Goal: Transaction & Acquisition: Purchase product/service

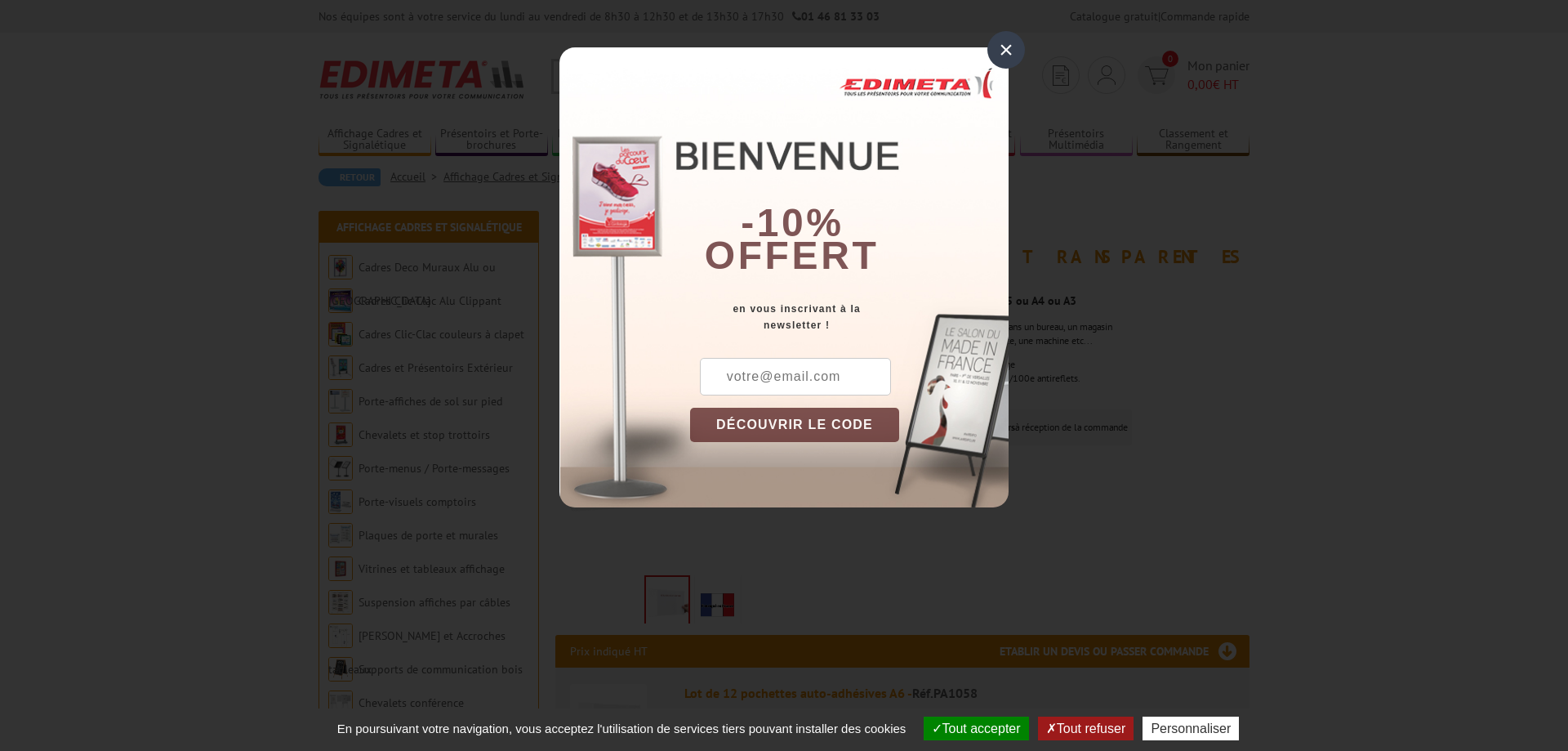
click at [1011, 45] on div "×" at bounding box center [1006, 49] width 37 height 37
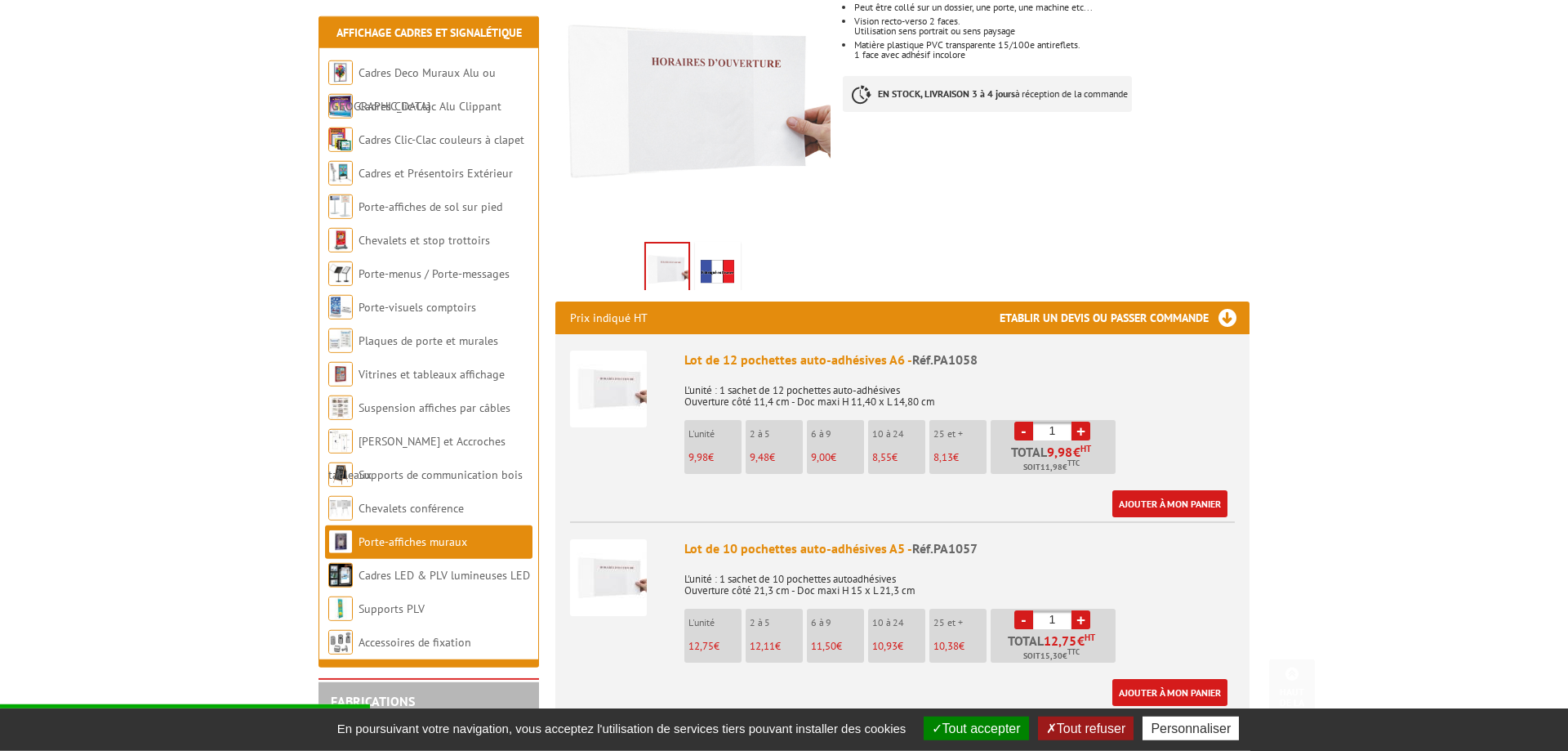
scroll to position [417, 0]
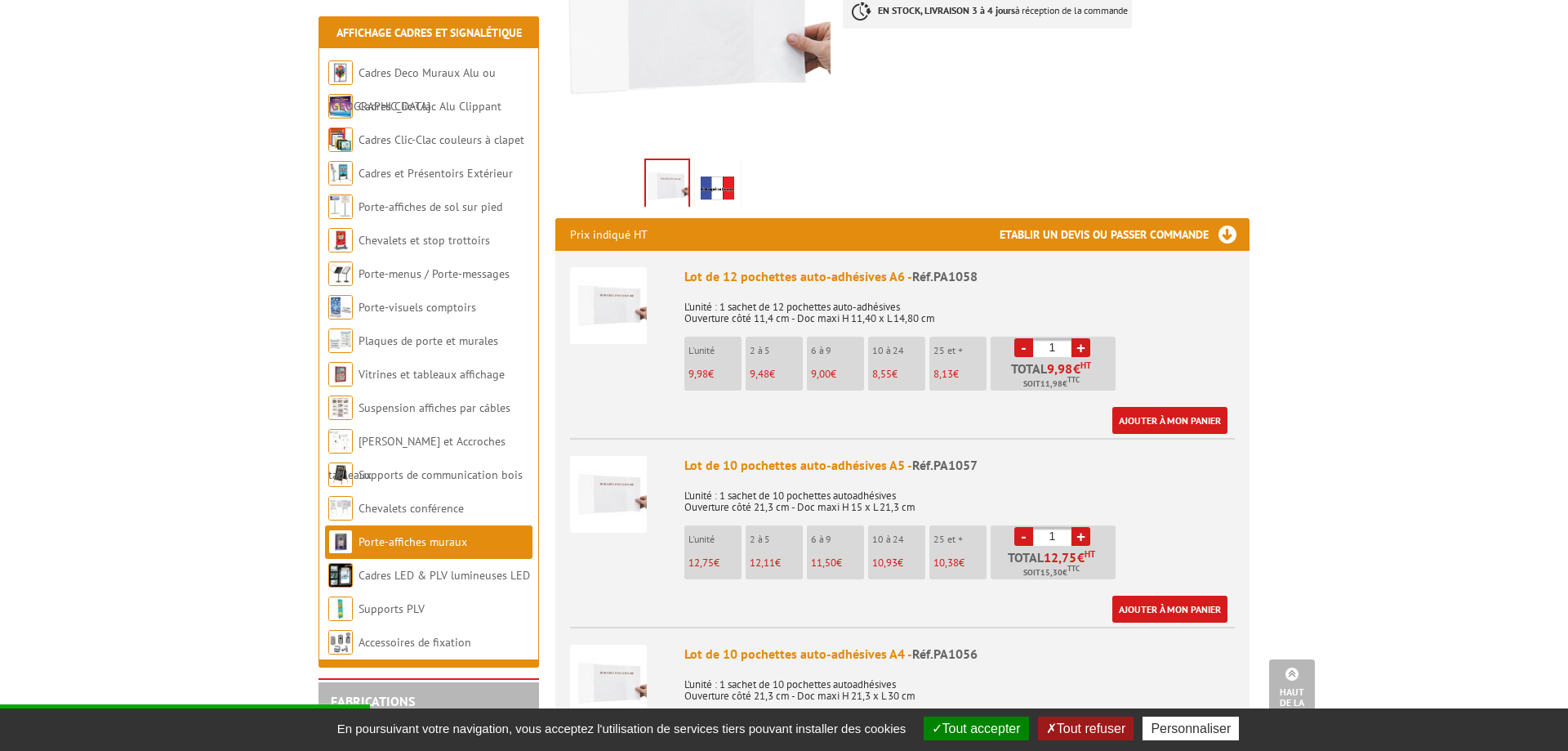
click at [935, 534] on p "25 et +" at bounding box center [961, 540] width 54 height 11
click at [1081, 527] on link "+" at bounding box center [1081, 537] width 19 height 19
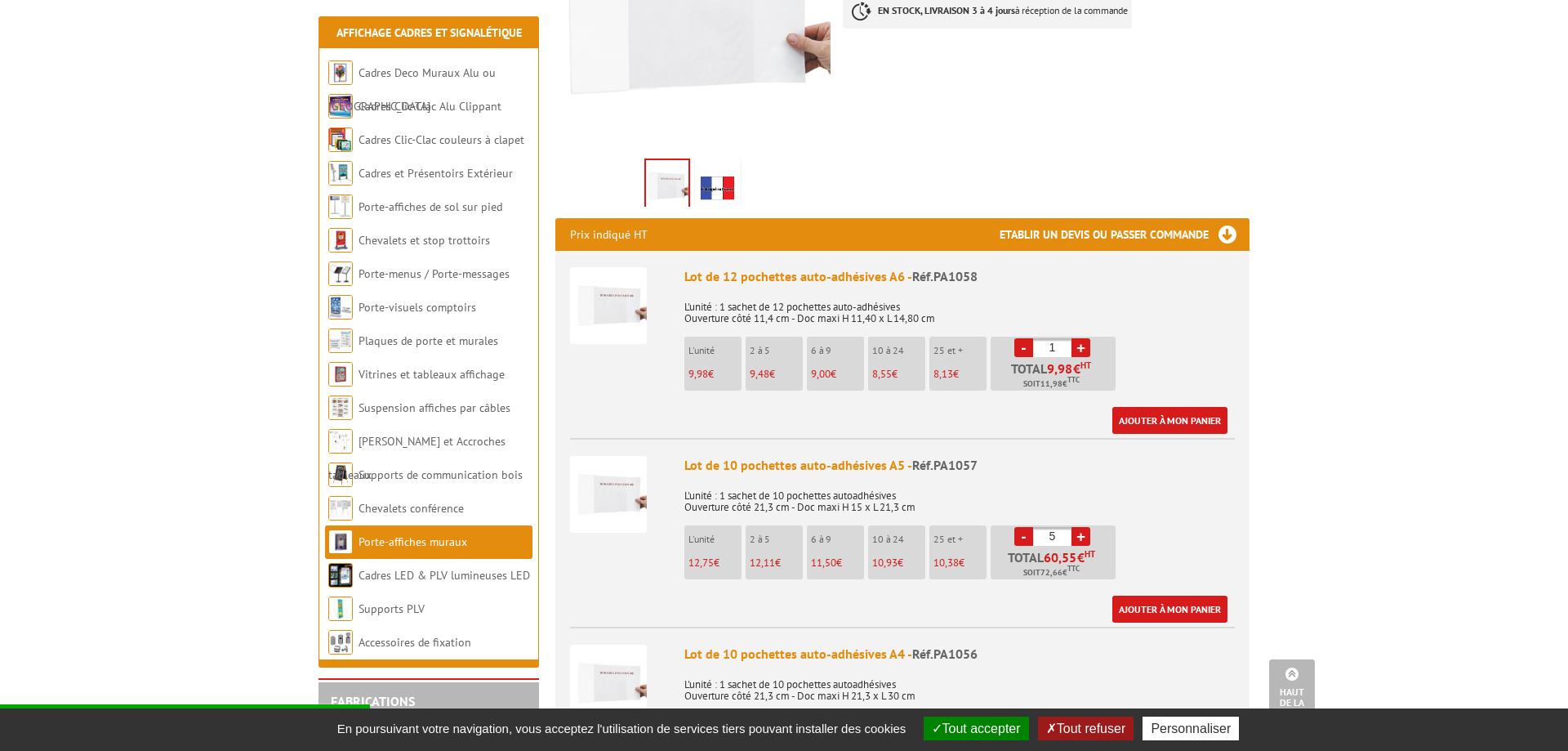
click at [1081, 527] on link "+" at bounding box center [1081, 537] width 19 height 19
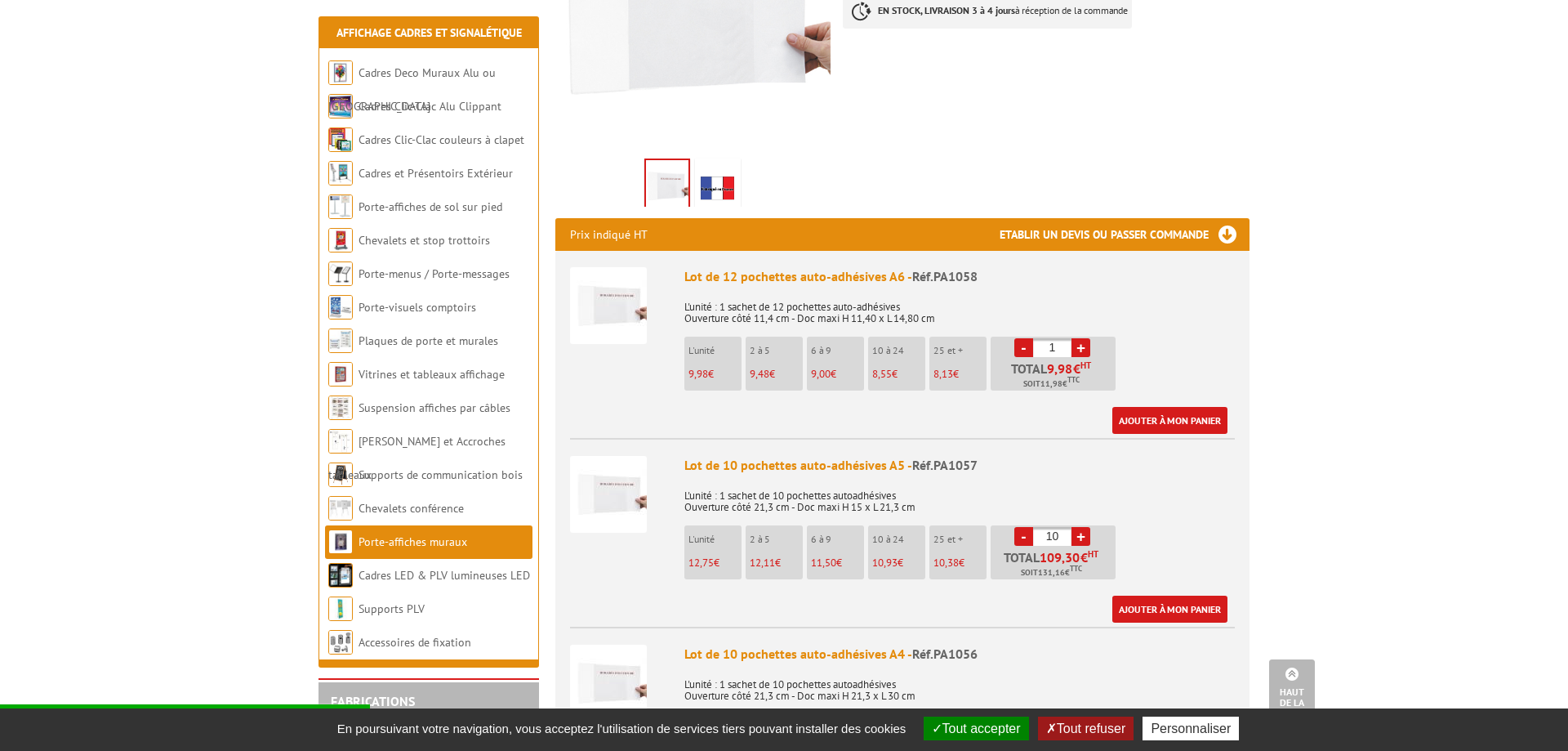
click at [1081, 527] on link "+" at bounding box center [1081, 537] width 19 height 19
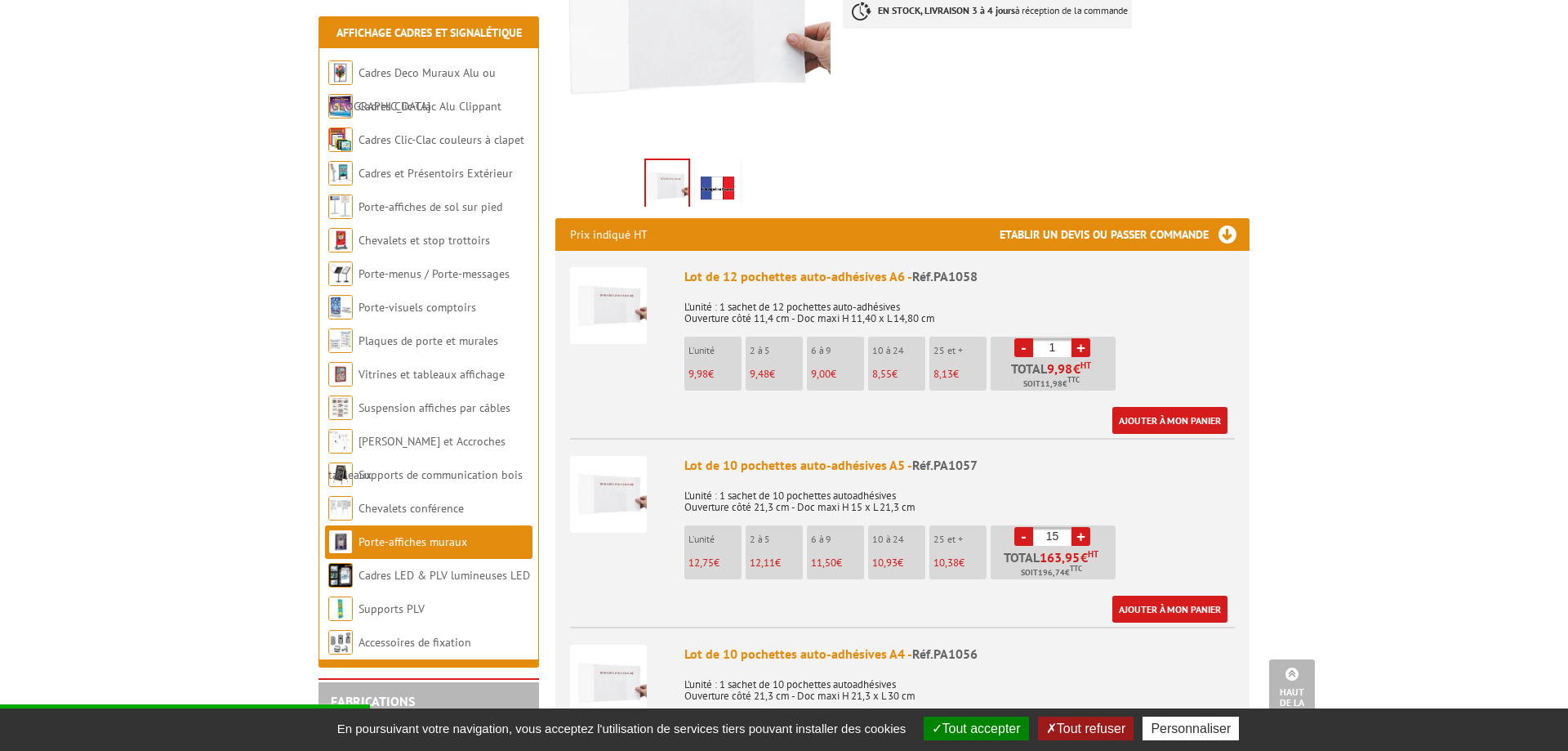
click at [1081, 527] on link "+" at bounding box center [1081, 537] width 19 height 19
click at [1024, 527] on link "-" at bounding box center [1024, 537] width 19 height 19
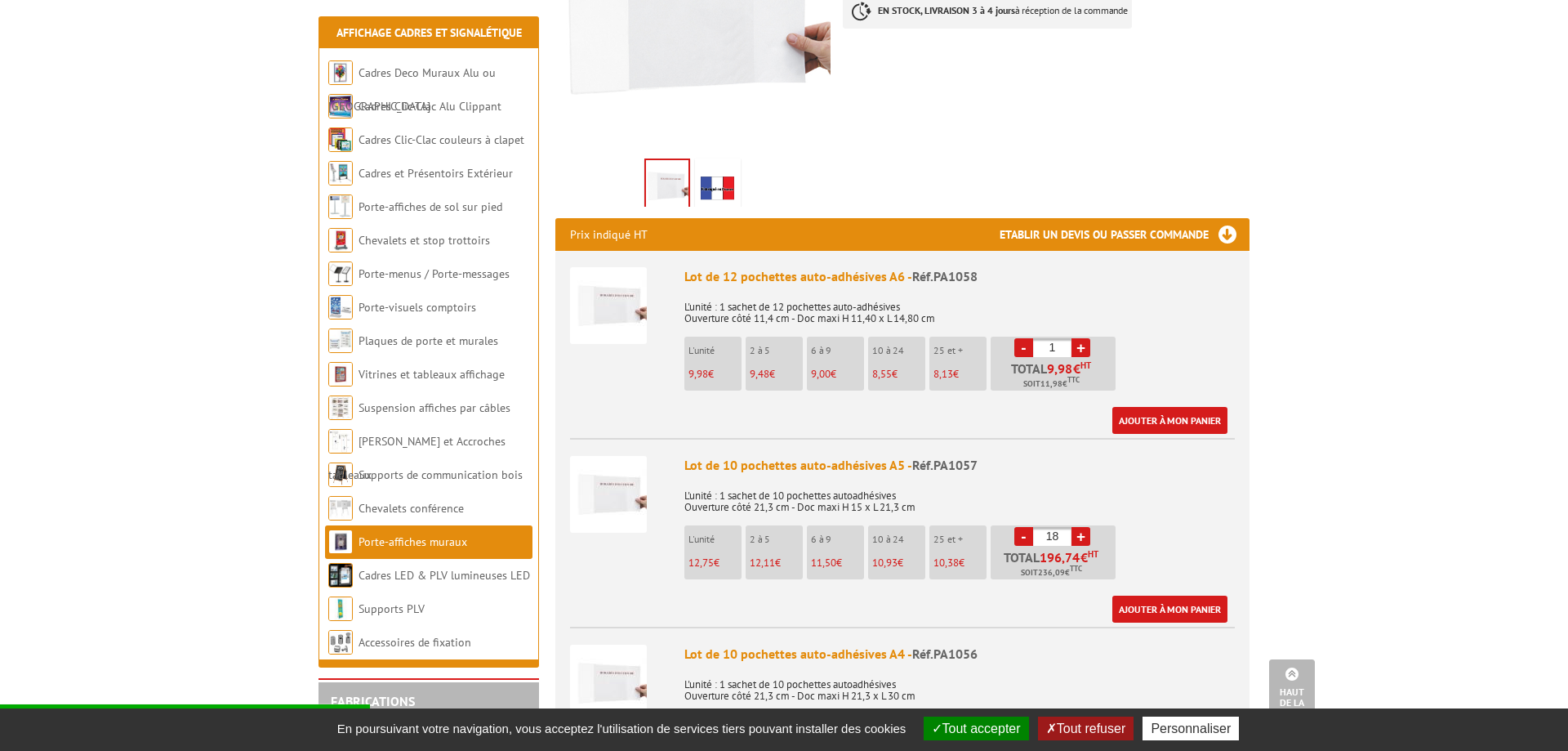
click at [1024, 527] on link "-" at bounding box center [1024, 537] width 19 height 19
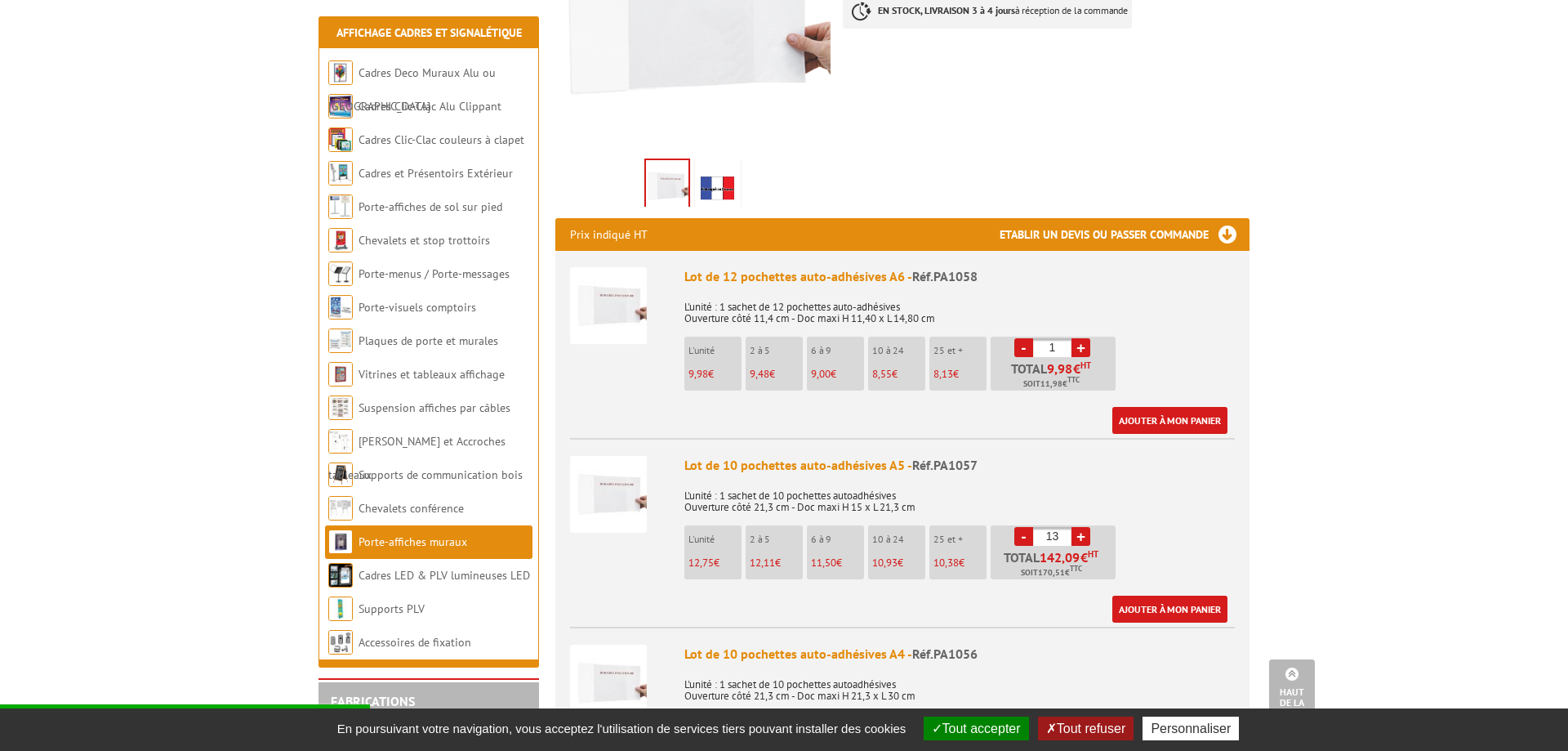
click at [1024, 527] on link "-" at bounding box center [1024, 537] width 19 height 19
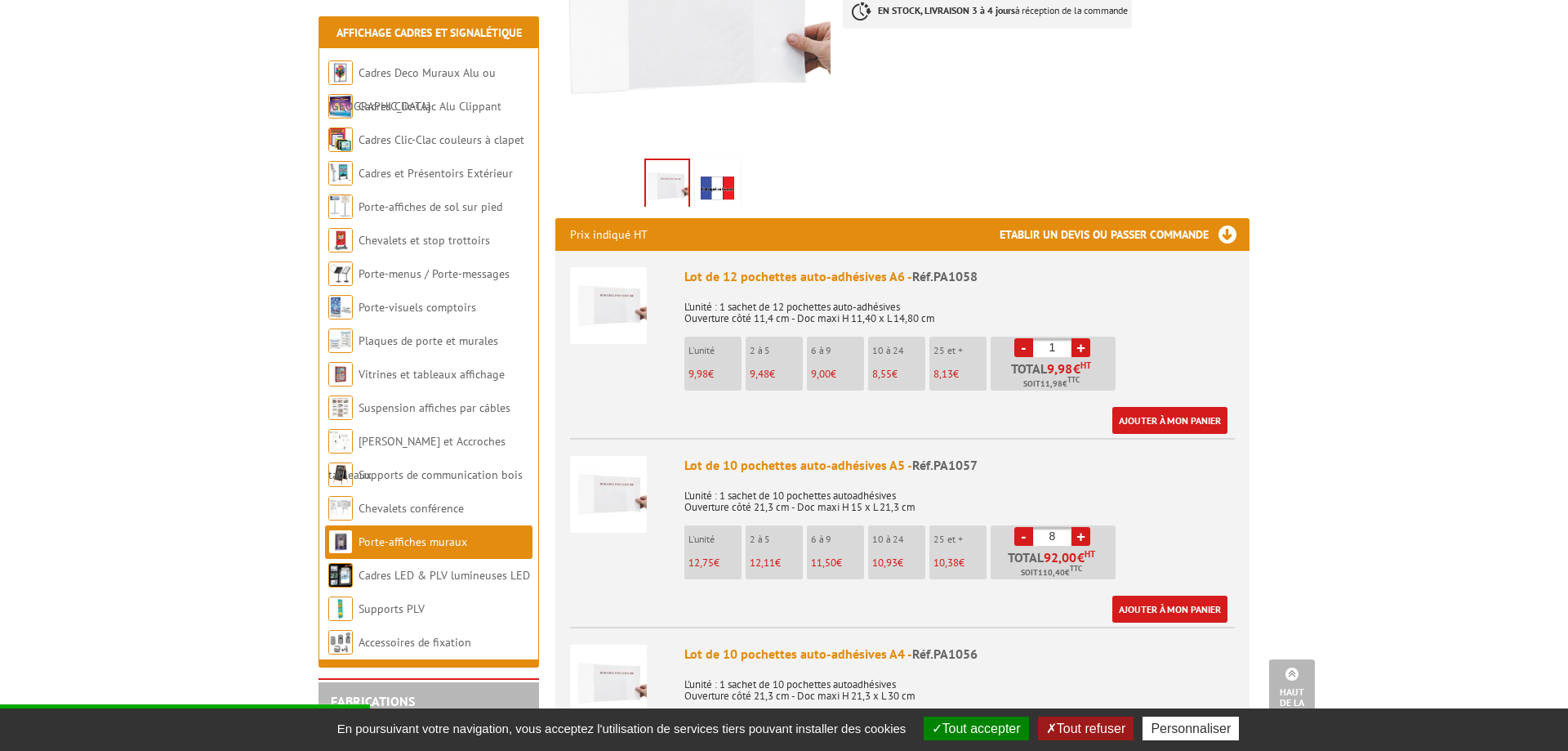
click at [1024, 527] on link "-" at bounding box center [1024, 537] width 19 height 19
click at [1022, 527] on link "-" at bounding box center [1024, 537] width 19 height 19
click at [1018, 527] on link "-" at bounding box center [1024, 537] width 19 height 19
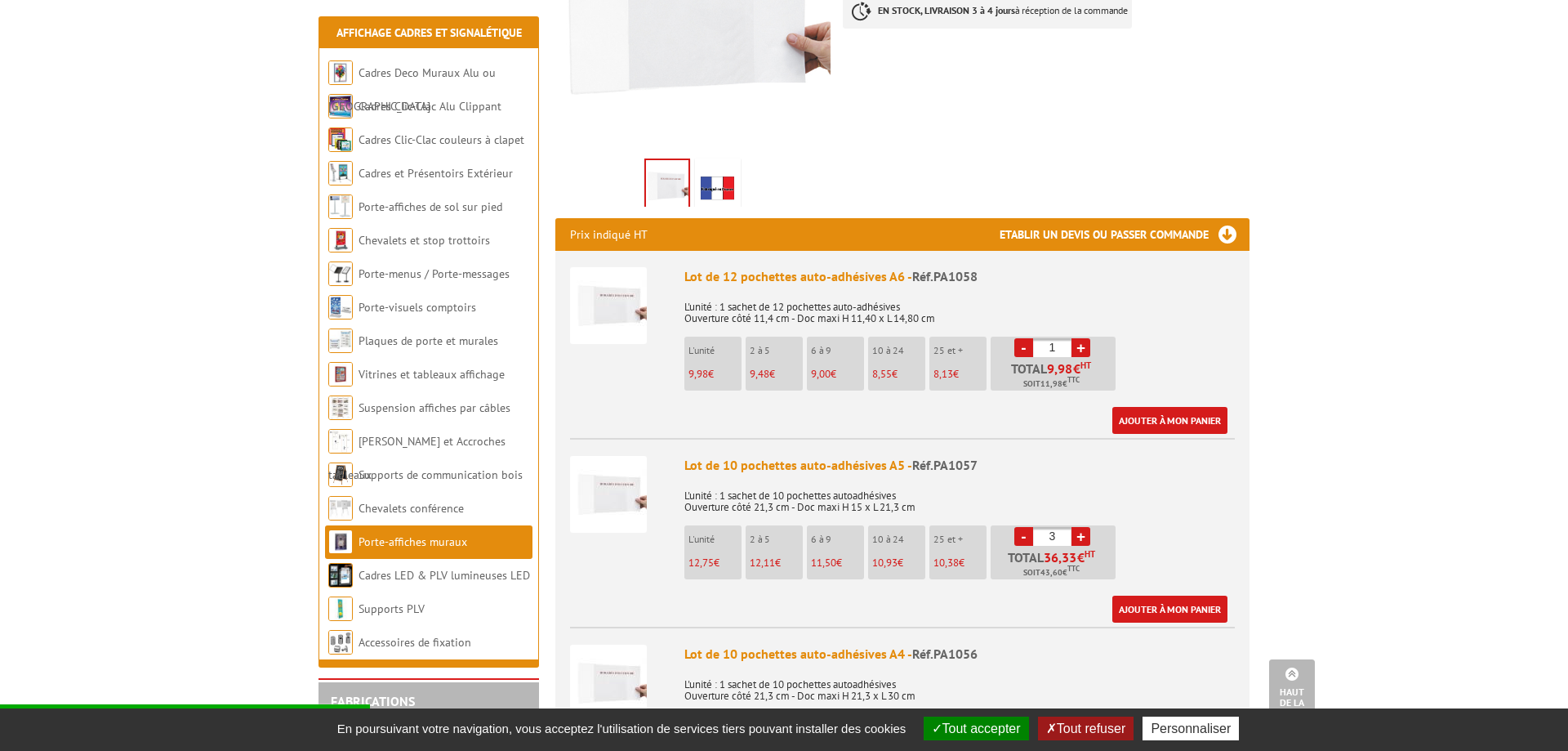
click at [1018, 527] on link "-" at bounding box center [1024, 537] width 19 height 19
type input "2"
click at [1147, 596] on link "Ajouter à mon panier" at bounding box center [1170, 609] width 115 height 27
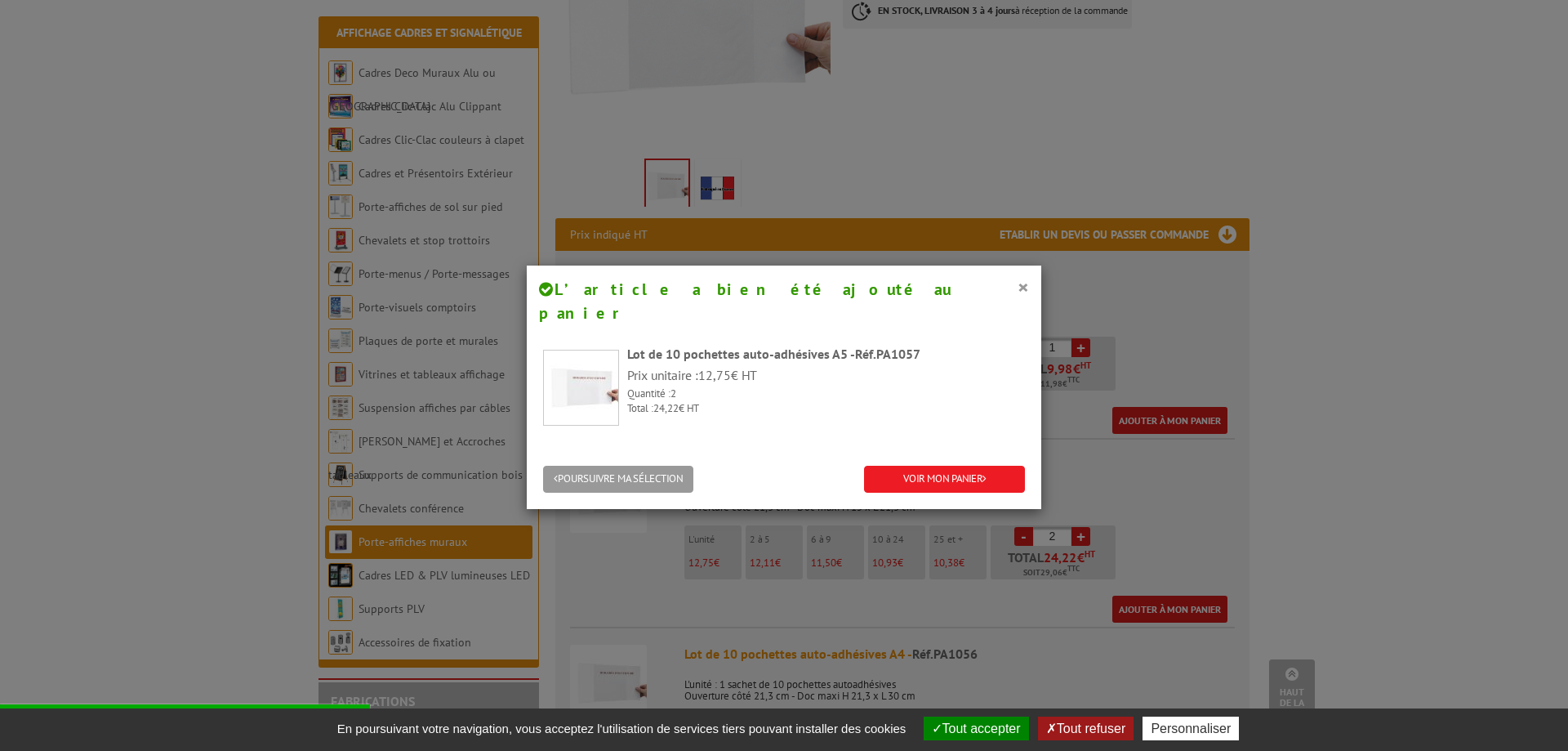
click at [1237, 471] on div "× L’article a bien été ajouté au panier Lot de 10 pochettes auto-adhésives A5 -…" at bounding box center [784, 375] width 1568 height 751
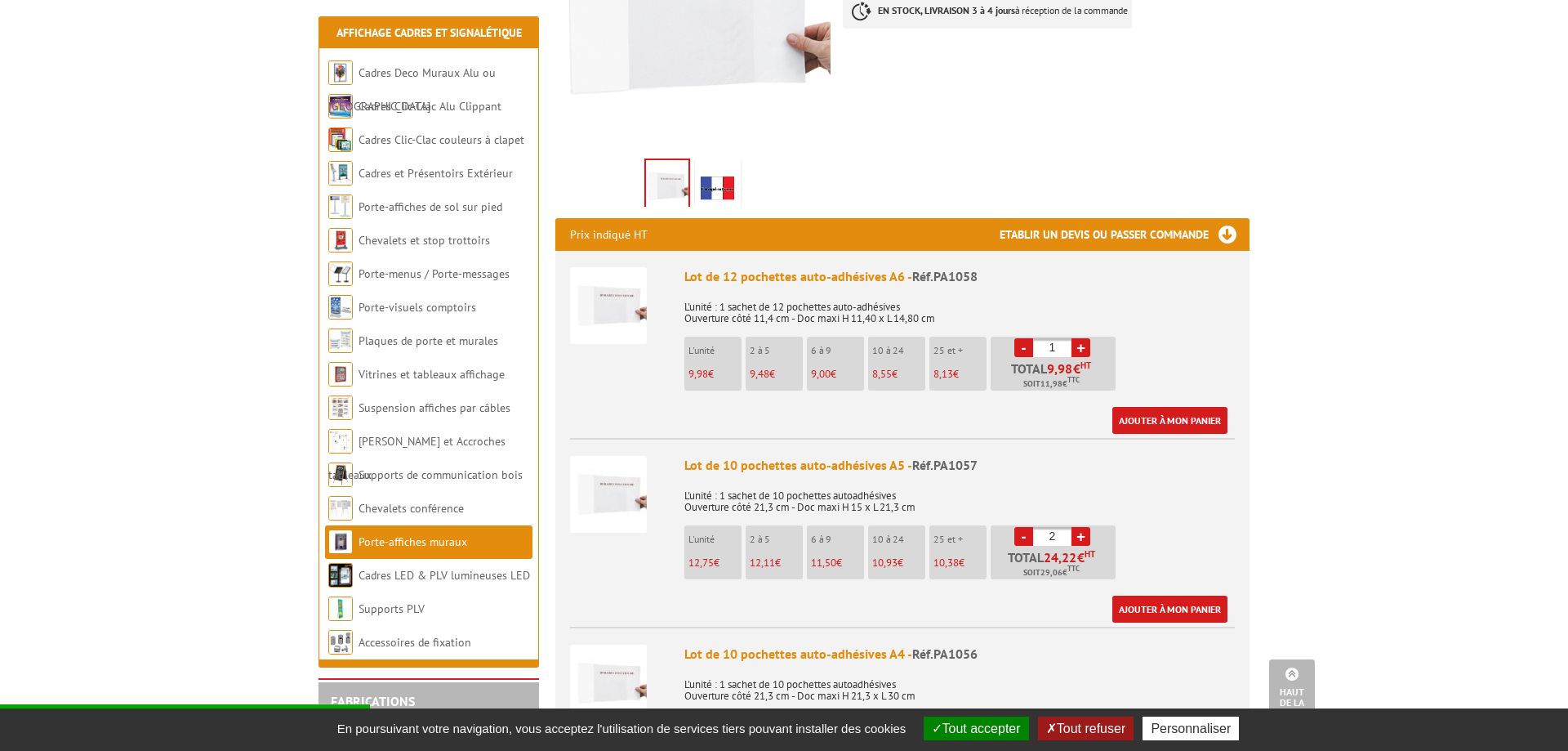
click at [627, 467] on img at bounding box center [608, 495] width 76 height 77
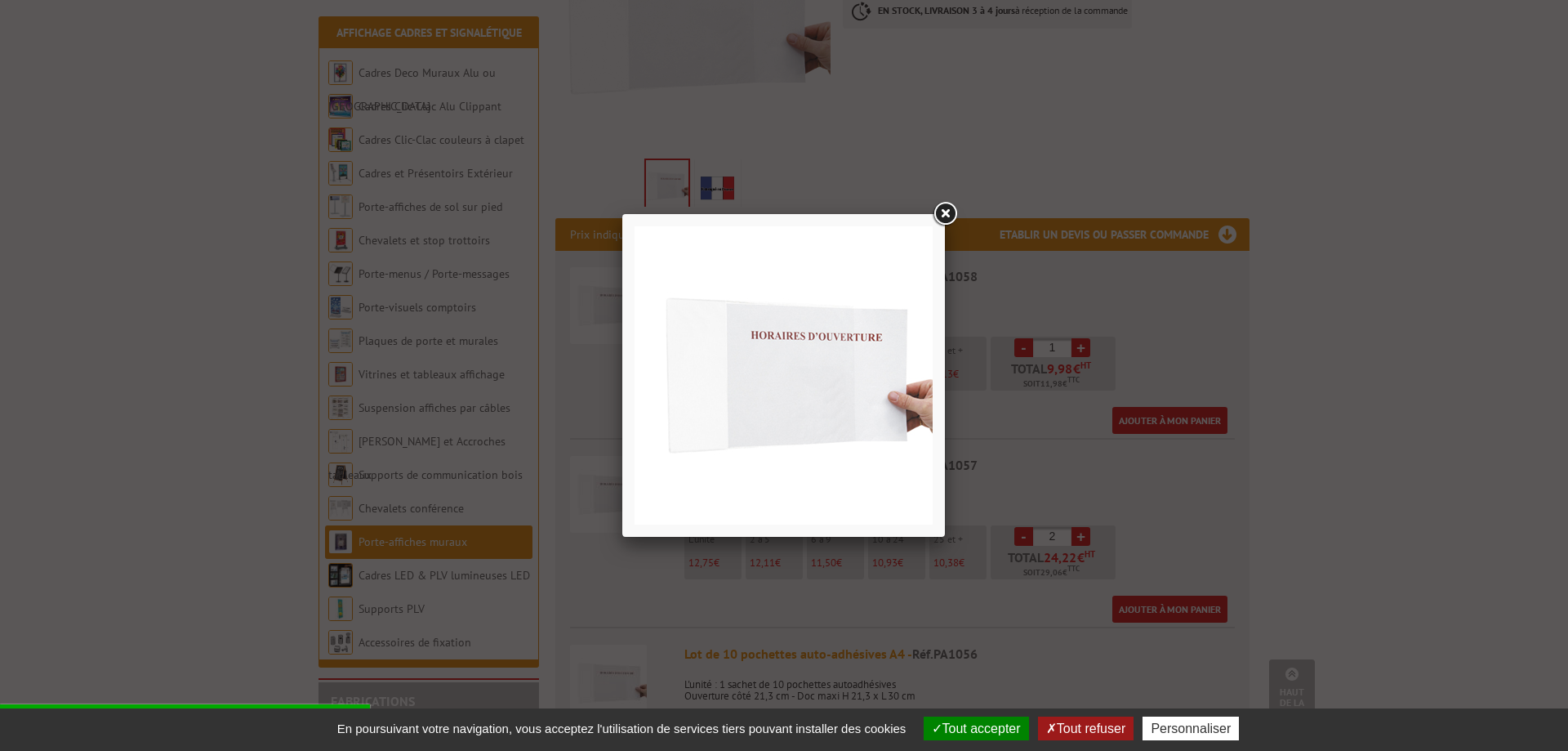
click at [1302, 335] on div at bounding box center [784, 375] width 1568 height 751
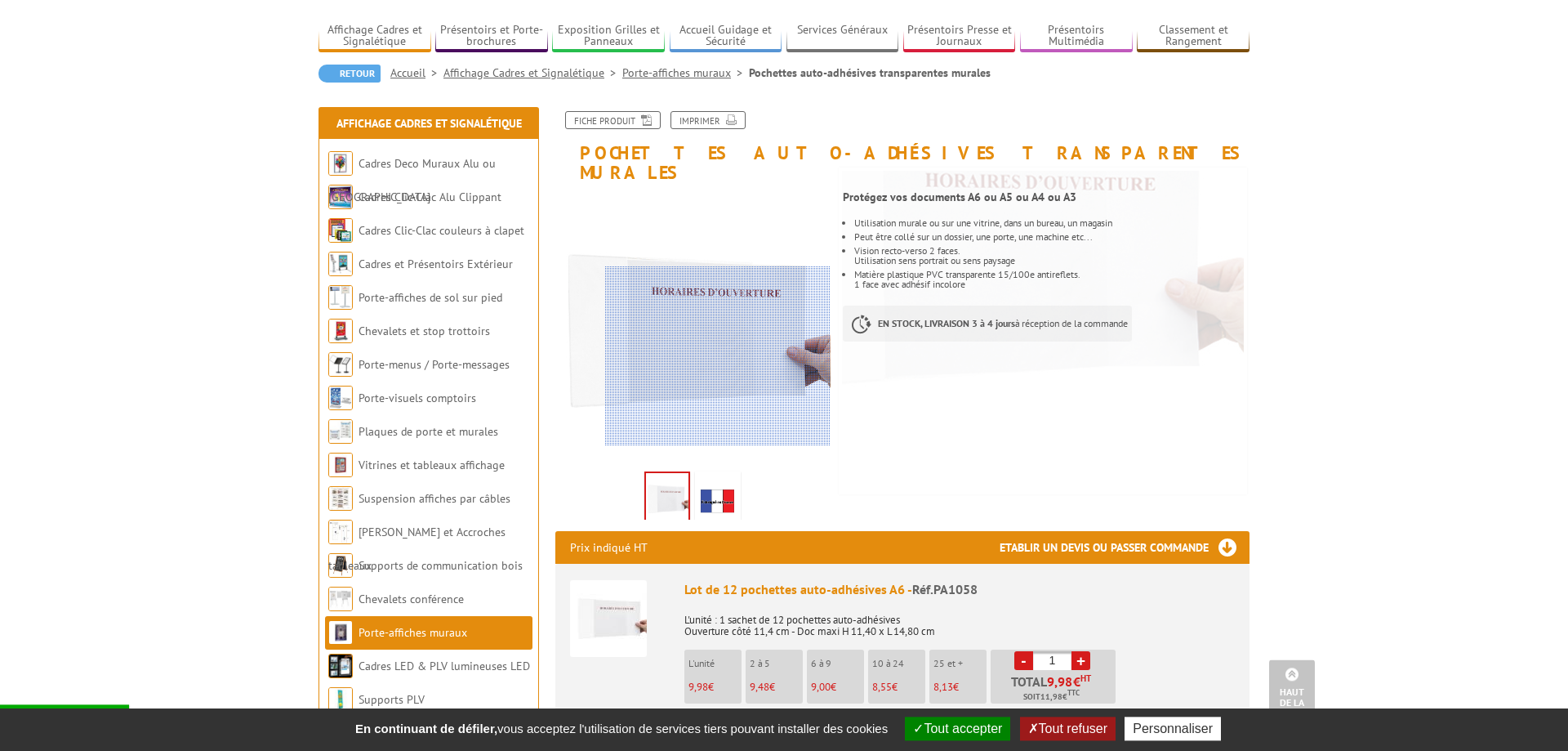
scroll to position [83, 0]
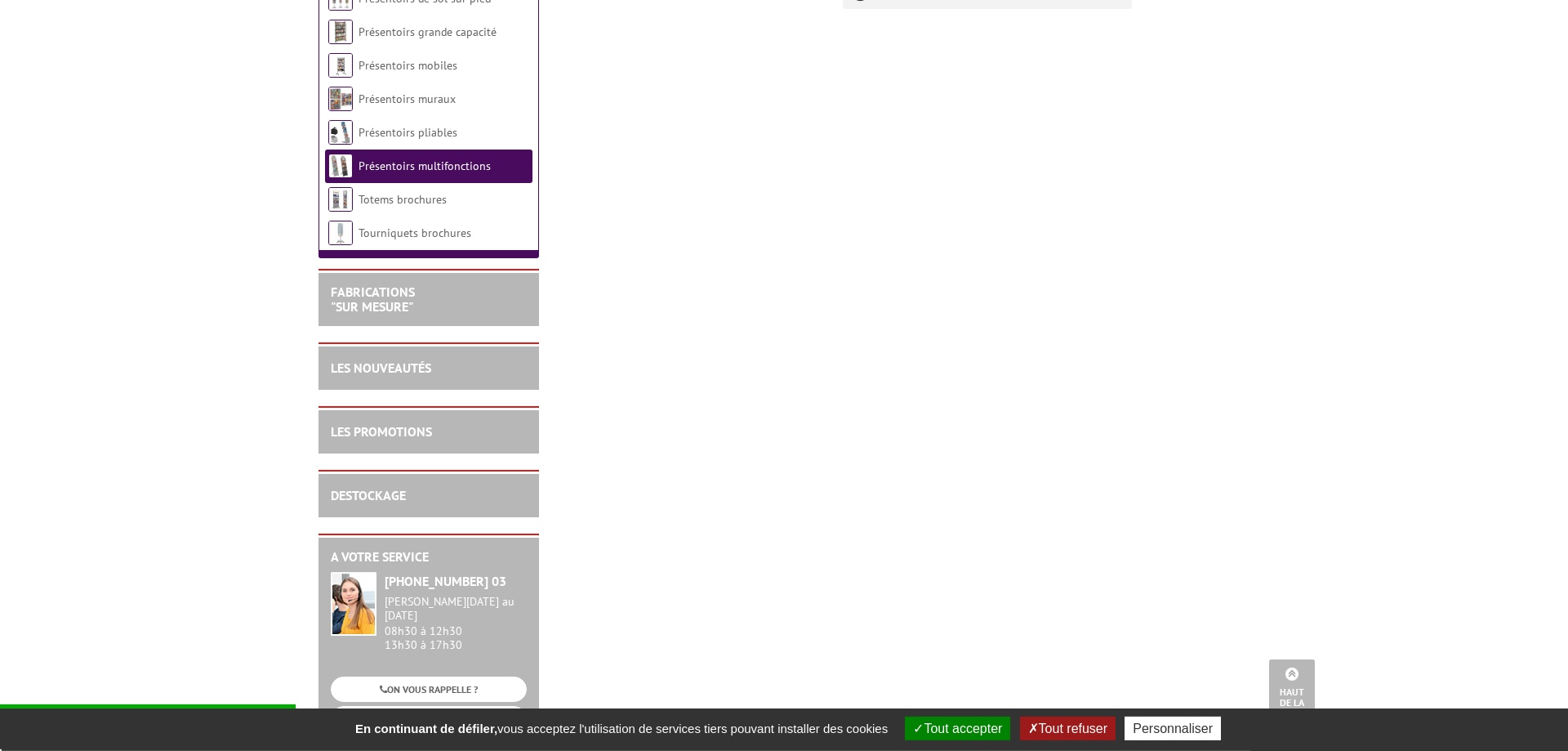
scroll to position [250, 0]
